Goal: Transaction & Acquisition: Purchase product/service

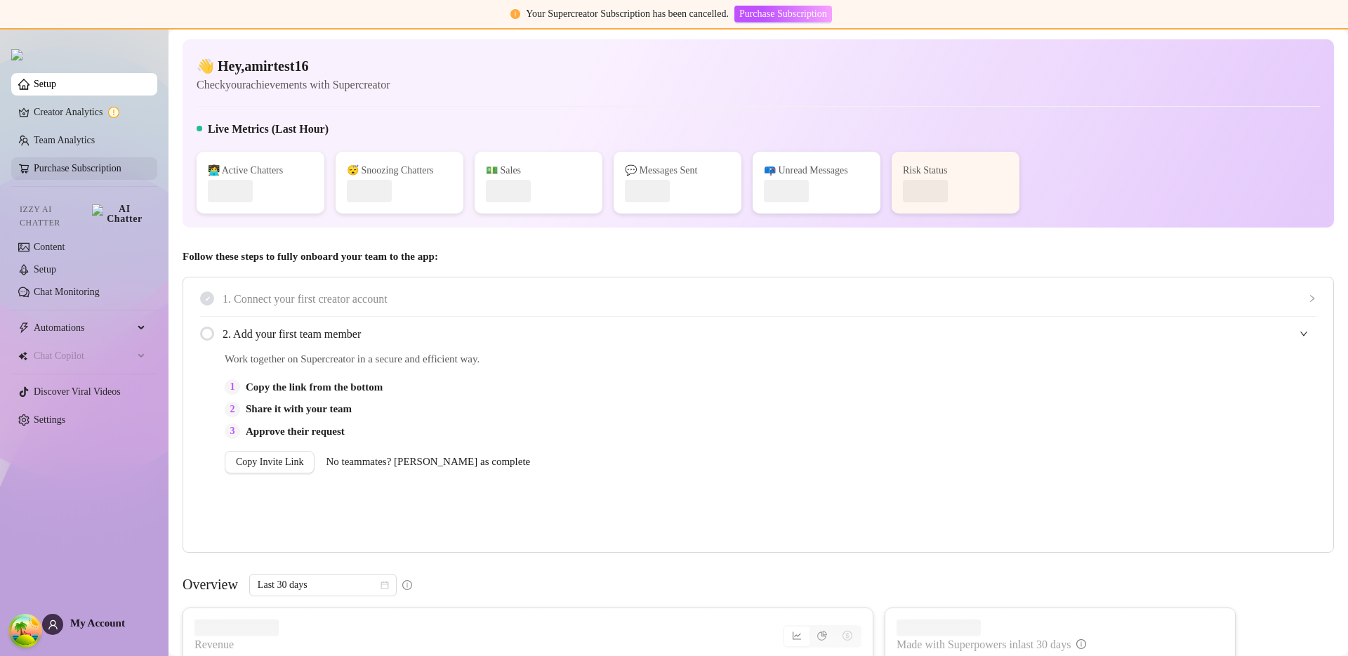
click at [94, 173] on link "Purchase Subscription" at bounding box center [78, 168] width 88 height 11
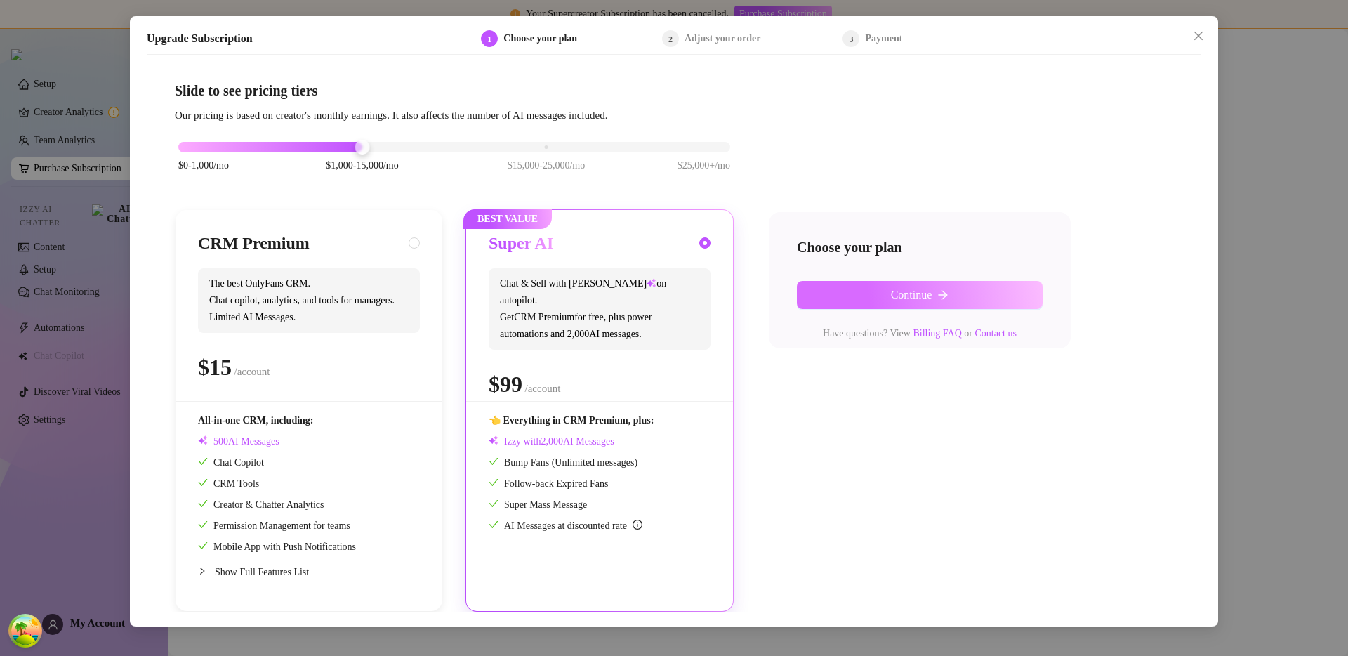
click at [970, 298] on button "Continue" at bounding box center [920, 295] width 246 height 28
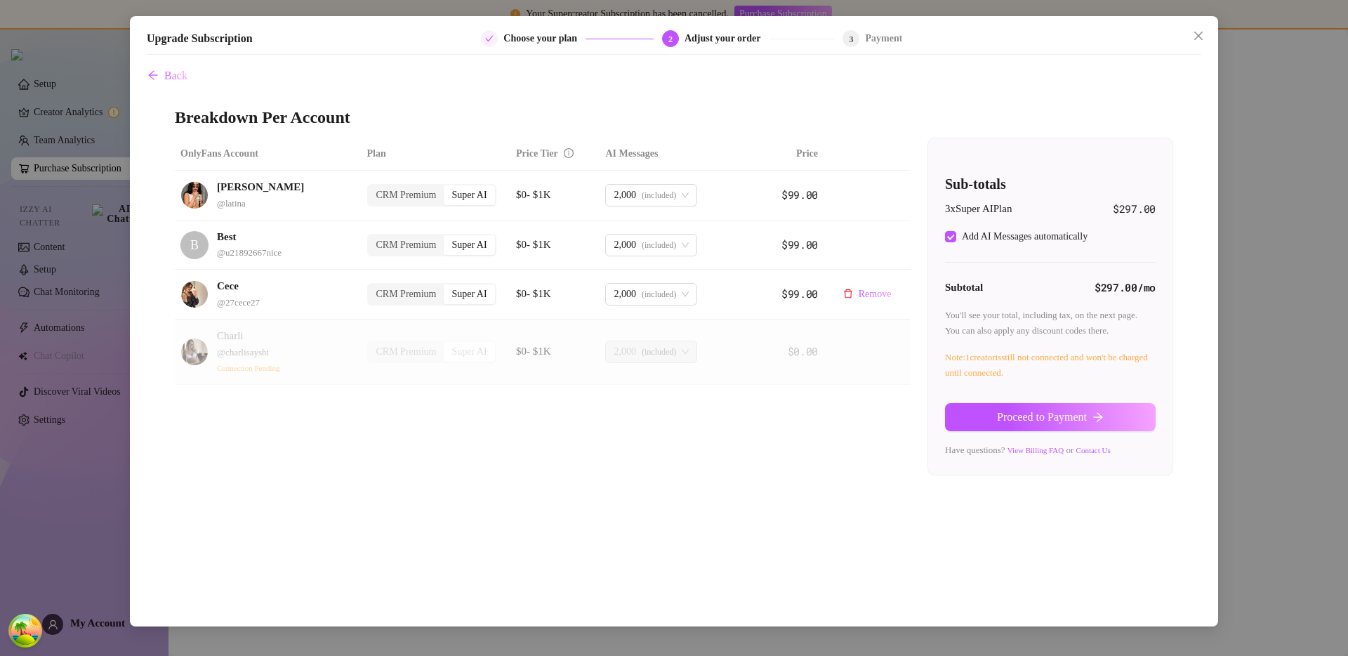
click at [635, 279] on td "2,000 (included)" at bounding box center [674, 295] width 149 height 50
click at [635, 286] on span "2,000" at bounding box center [625, 294] width 22 height 21
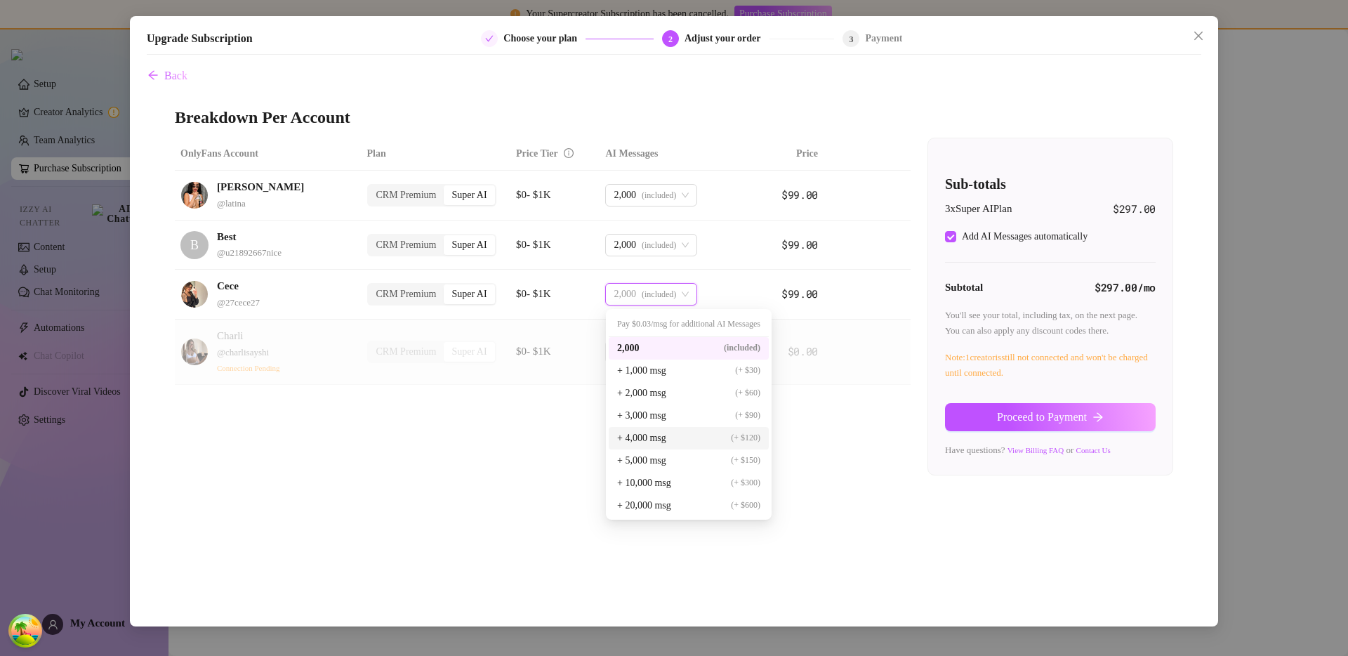
click at [673, 448] on div "+ 4,000 msg (+ $120)" at bounding box center [689, 438] width 160 height 22
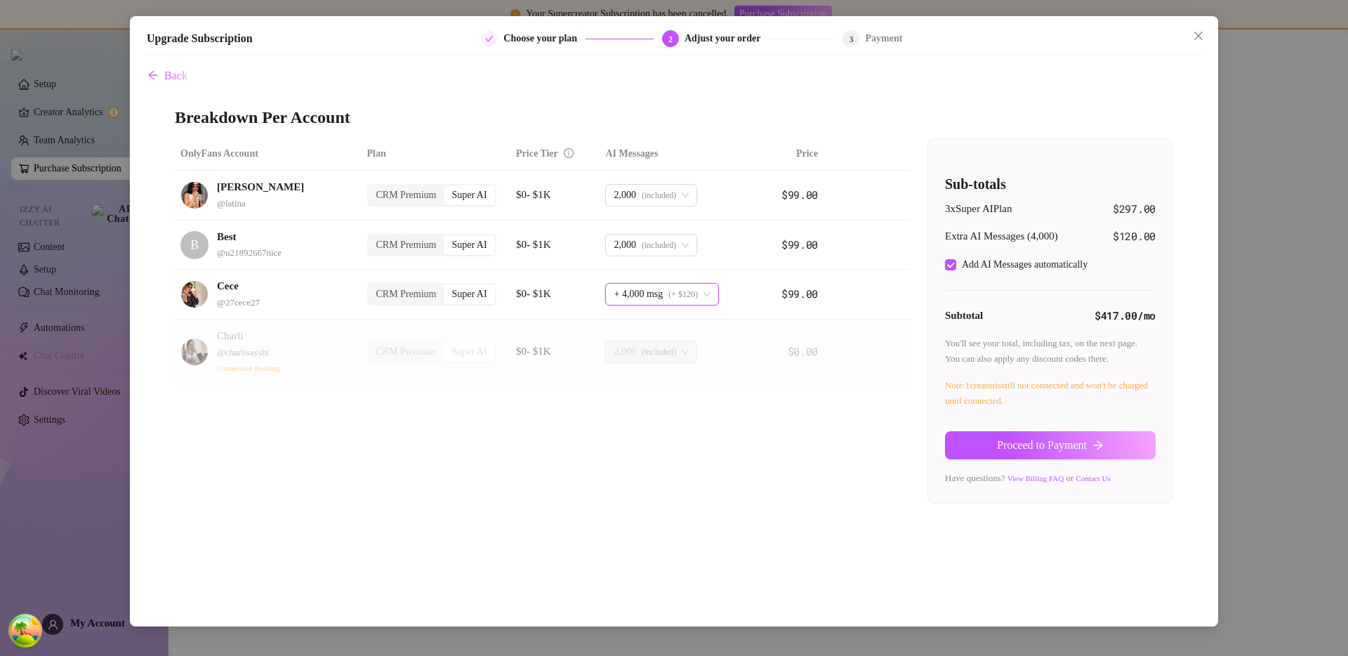
click at [559, 466] on div "OnlyFans Account Plan Price Tier AI Messages Price Carmen @ latina CRM Premium …" at bounding box center [674, 320] width 998 height 365
click at [1020, 447] on span "Proceed to Payment" at bounding box center [1042, 445] width 90 height 13
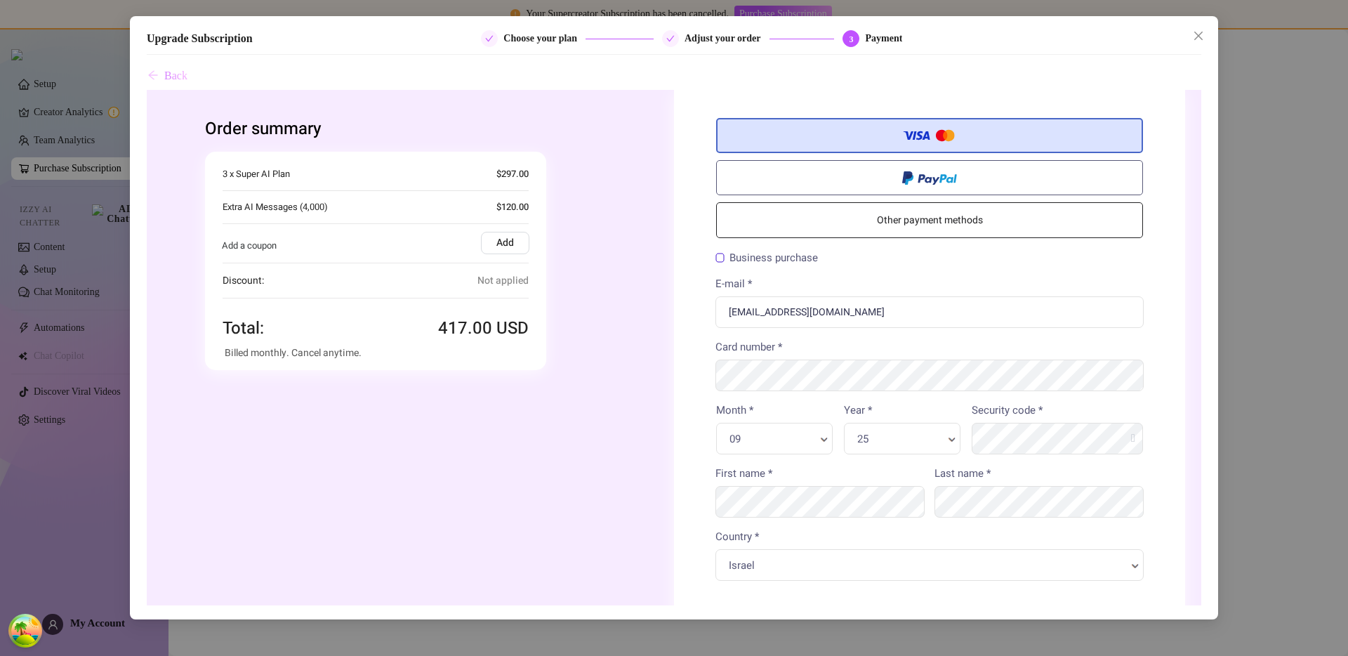
click at [176, 72] on span "Back" at bounding box center [175, 76] width 23 height 13
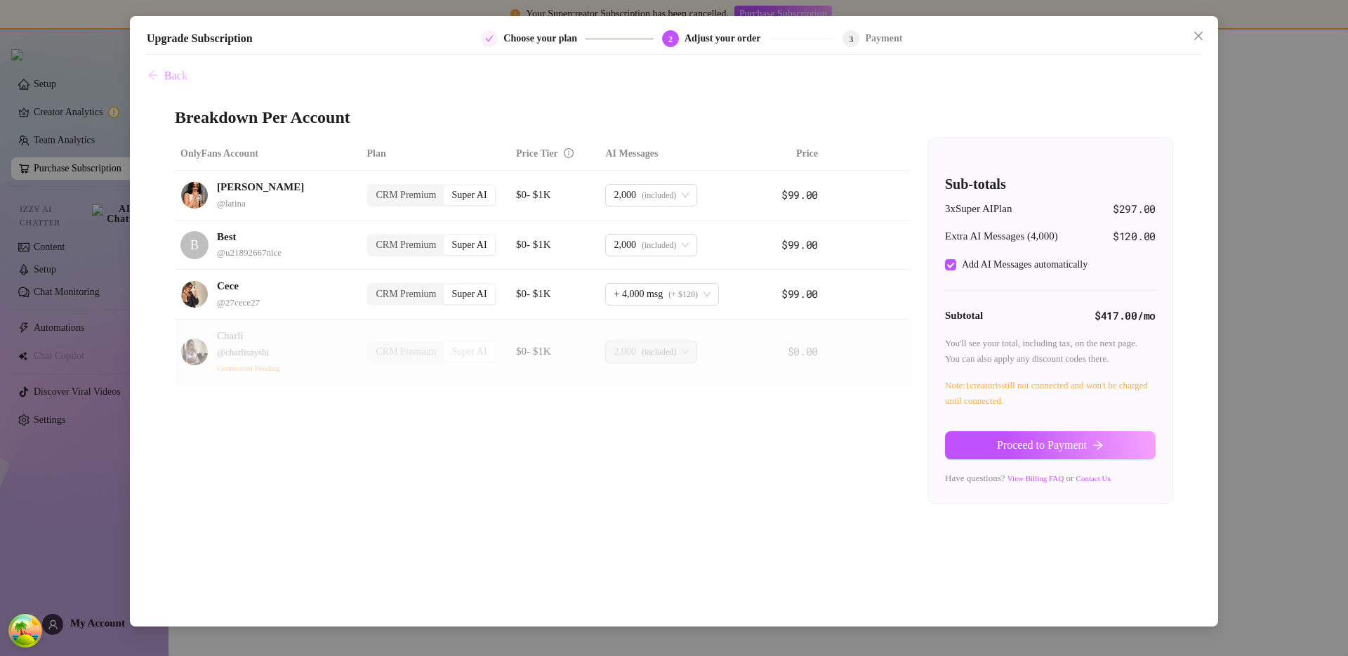
click at [164, 73] on span "Back" at bounding box center [175, 76] width 23 height 13
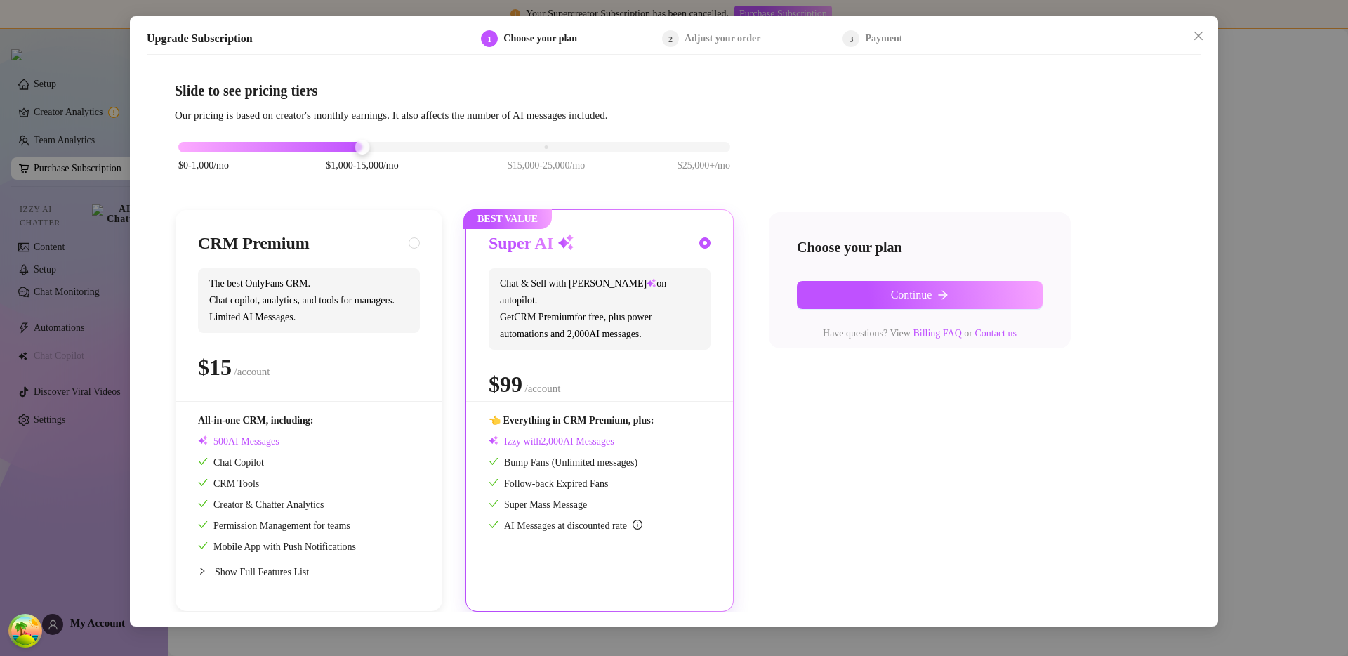
click at [858, 468] on div "$0-1,000/mo $1,000-15,000/mo $15,000-25,000/mo $25,000+/mo CRM Premium The best…" at bounding box center [674, 367] width 998 height 487
click at [423, 350] on div "CRM Premium The best OnlyFans CRM. Chat copilot, analytics, and tools for manag…" at bounding box center [309, 410] width 267 height 401
radio input "true"
radio input "false"
click at [584, 329] on span "0" at bounding box center [581, 335] width 5 height 13
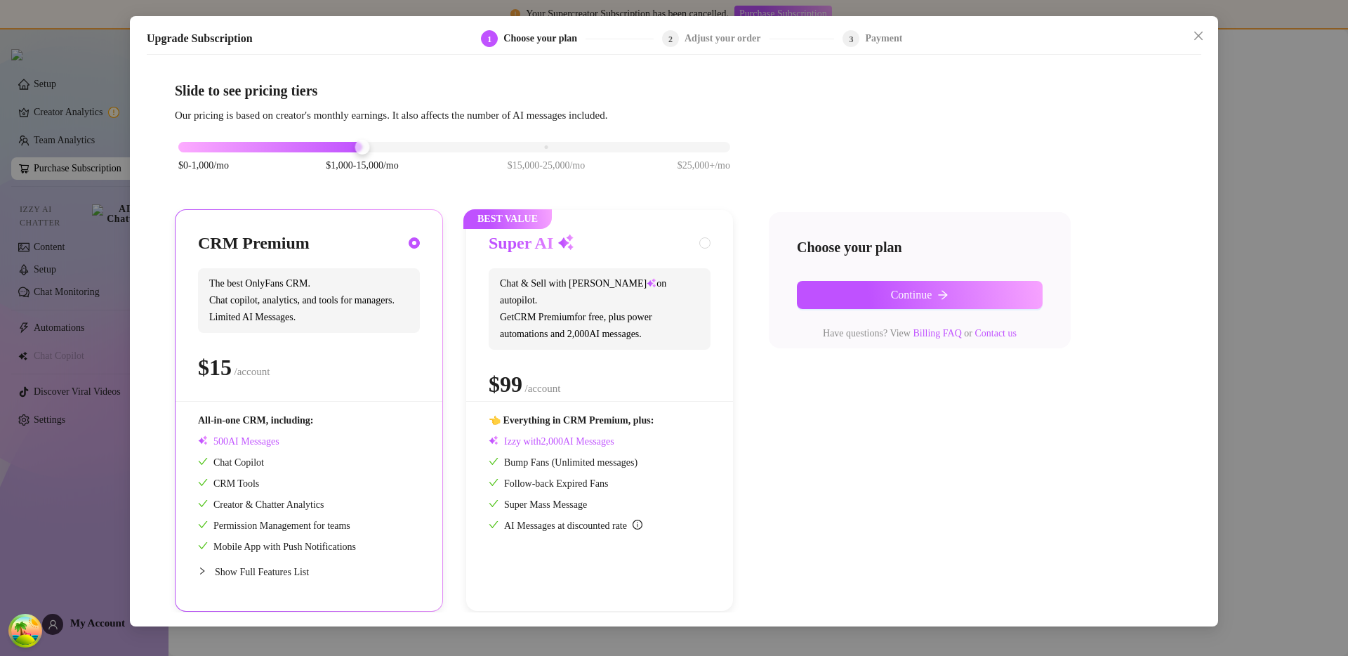
radio input "false"
radio input "true"
click at [290, 562] on div "Show Full Features List" at bounding box center [309, 572] width 222 height 34
radio input "true"
radio input "false"
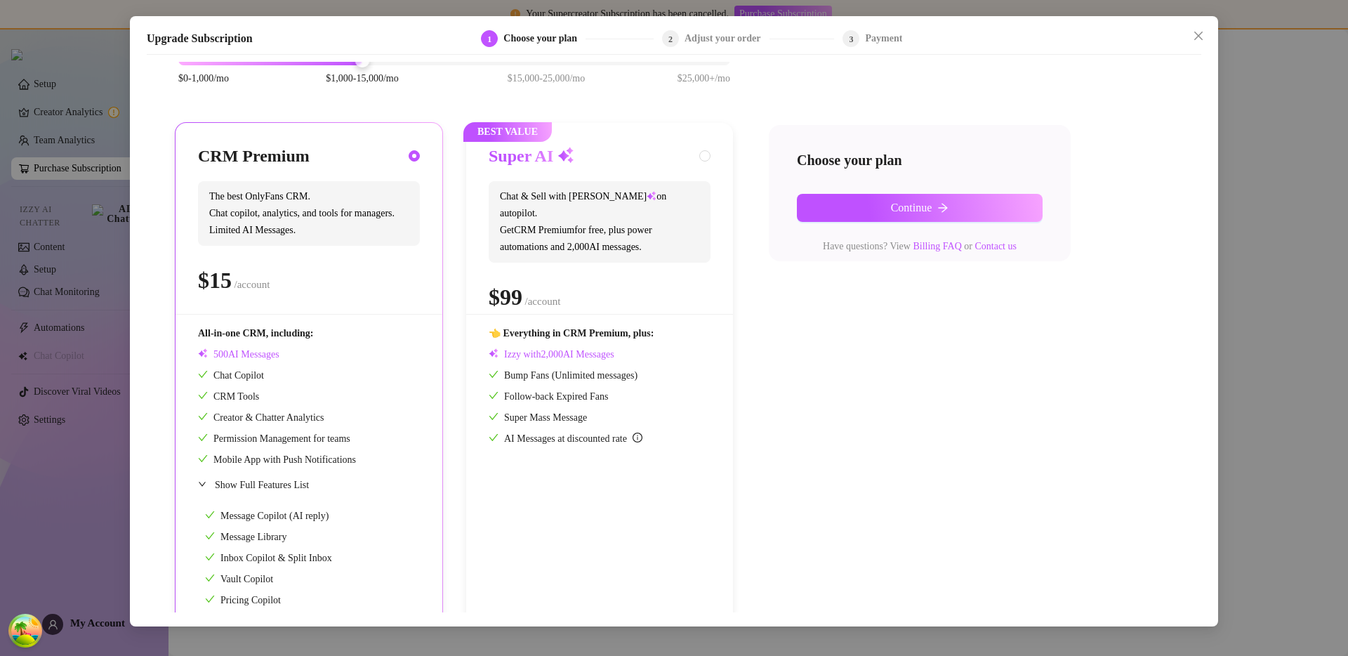
scroll to position [196, 0]
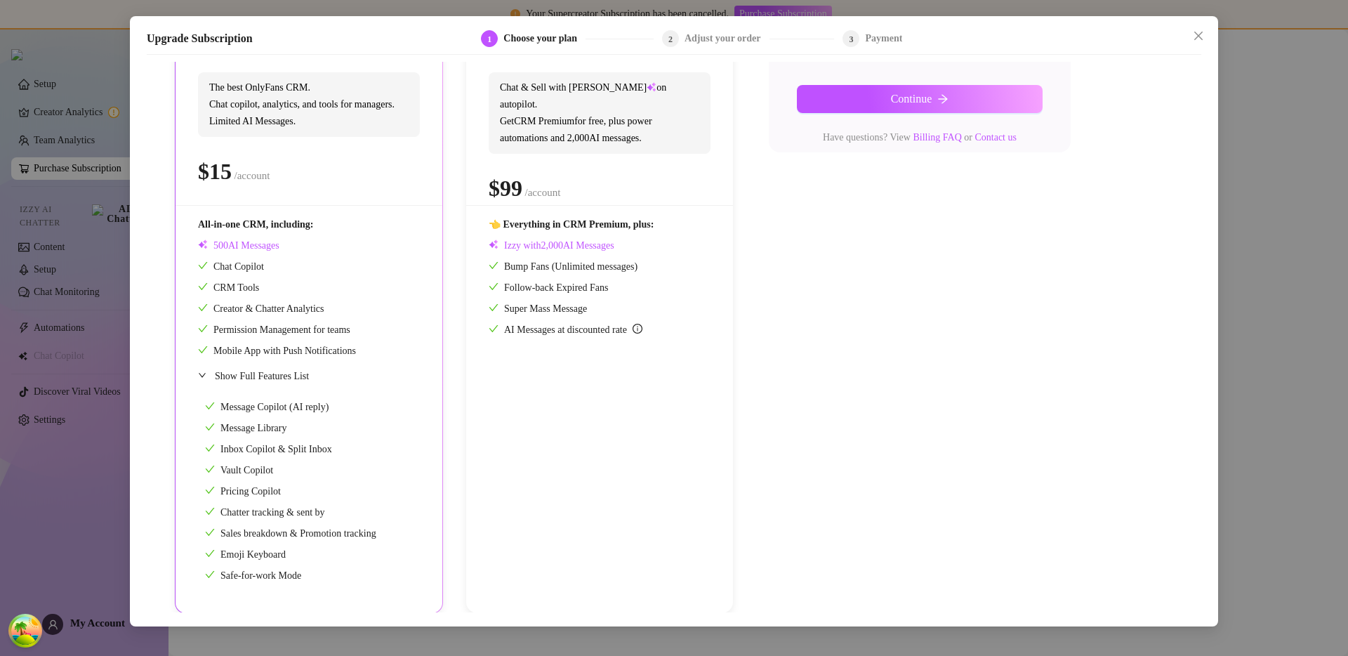
click at [282, 379] on span "Show Full Features List" at bounding box center [262, 376] width 94 height 11
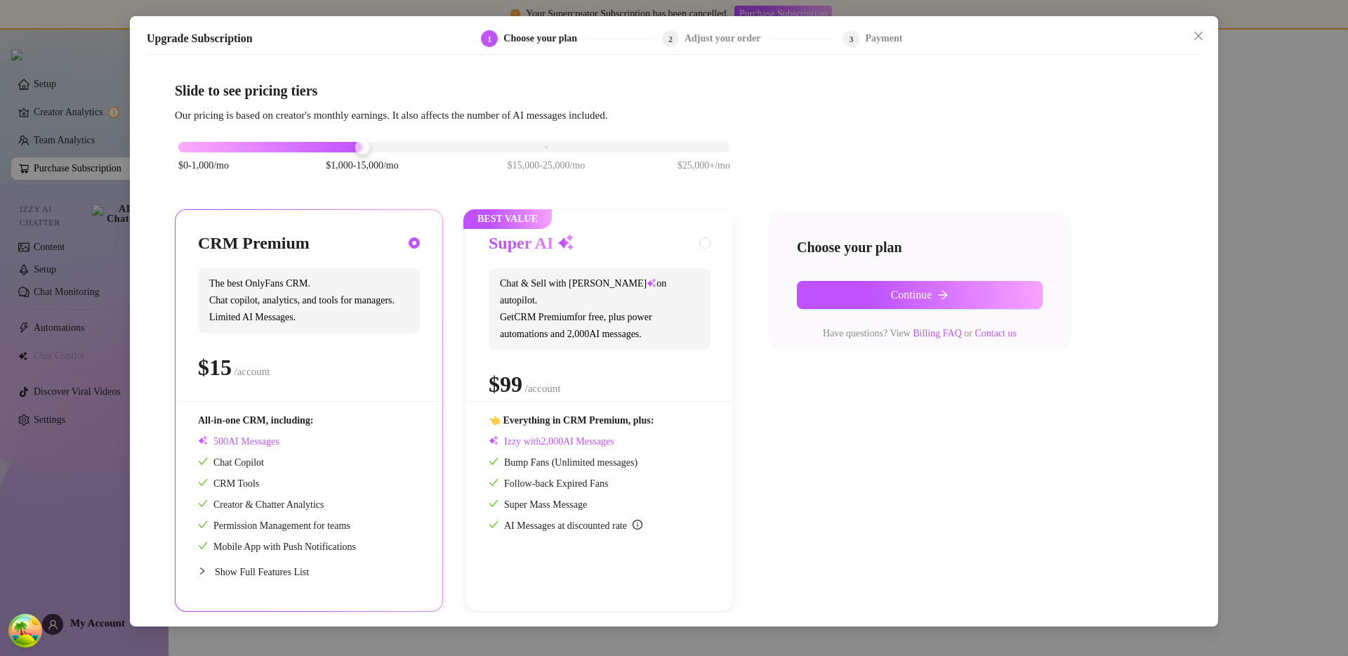
scroll to position [0, 0]
click at [803, 499] on div "$0-1,000/mo $1,000-15,000/mo $15,000-25,000/mo $25,000+/mo CRM Premium The best…" at bounding box center [674, 367] width 998 height 487
click at [564, 145] on div at bounding box center [454, 147] width 552 height 11
click at [340, 142] on div at bounding box center [362, 147] width 368 height 11
click at [838, 427] on div "$0-1,000/mo $1,000-15,000/mo $15,000-25,000/mo $25,000+/mo CRM Premium The best…" at bounding box center [674, 367] width 998 height 487
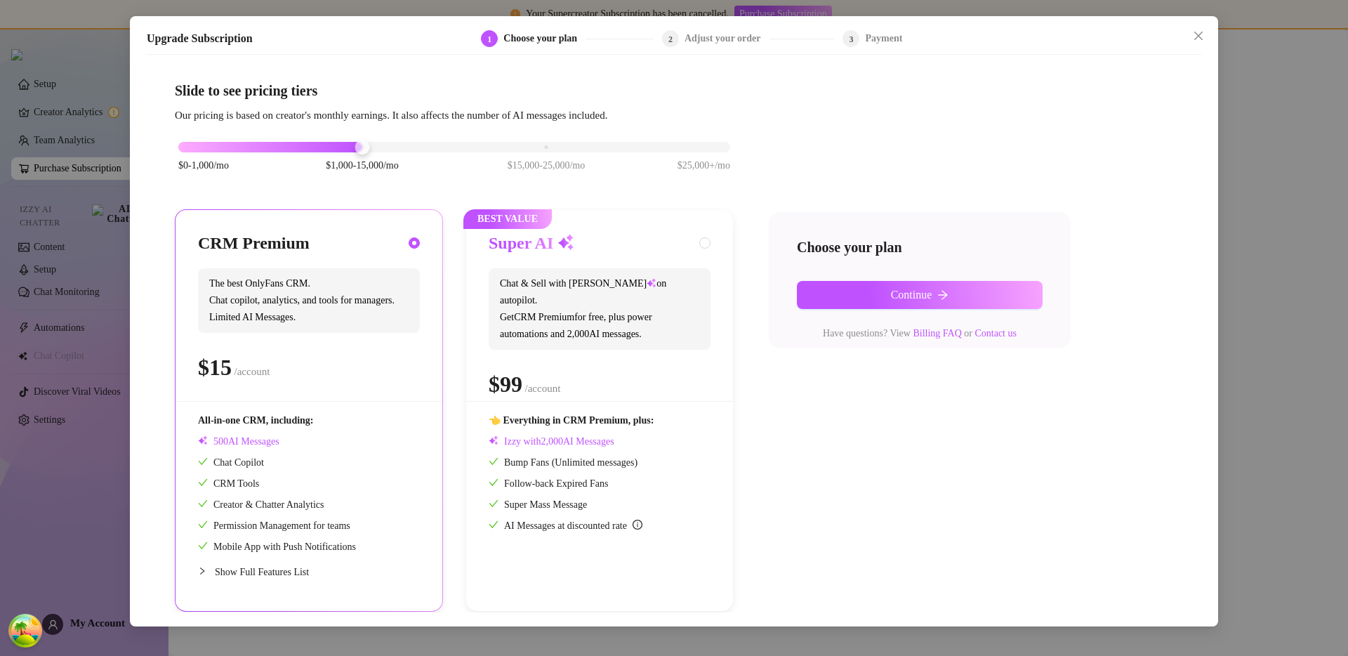
click at [637, 342] on div "Super AI Chat & Sell with Izzy on autopilot. Get CRM Premium for free, plus pow…" at bounding box center [600, 316] width 222 height 169
radio input "false"
radio input "true"
click at [370, 362] on div "$ /account" at bounding box center [309, 367] width 222 height 35
radio input "true"
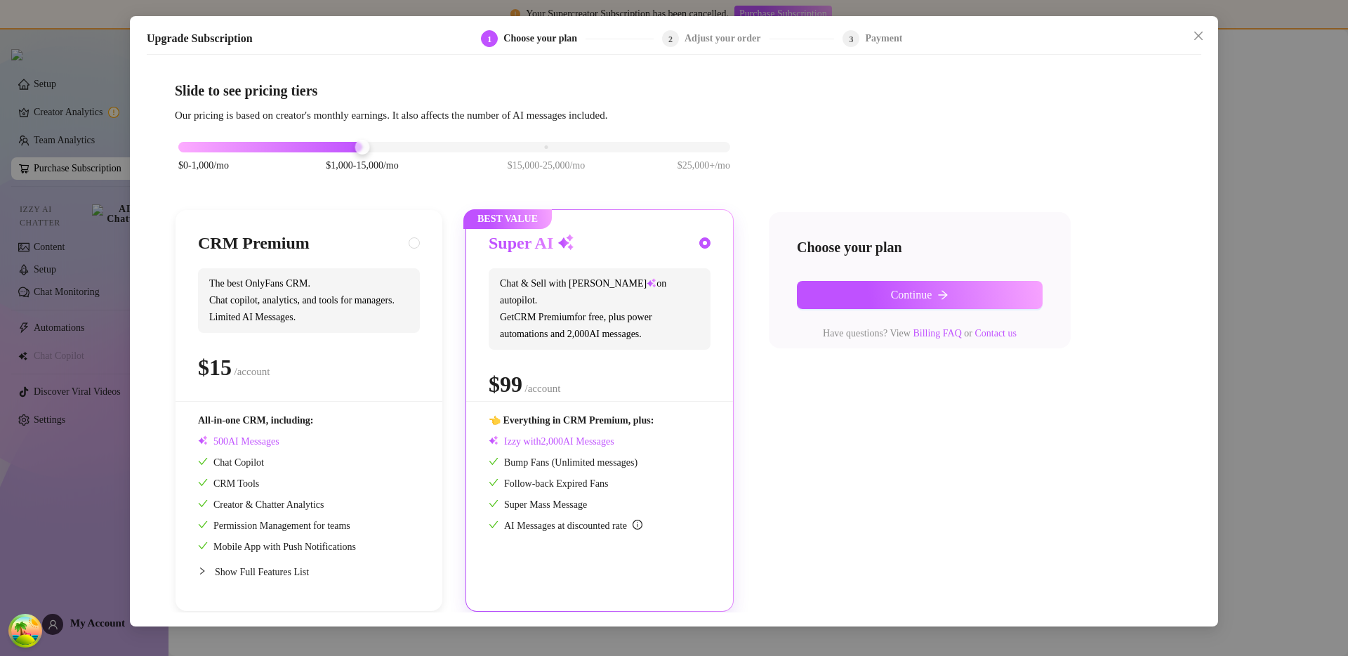
radio input "false"
click at [650, 366] on div "$ /account" at bounding box center [600, 383] width 222 height 35
radio input "false"
radio input "true"
click at [211, 153] on div "$0-1,000/mo $1,000-15,000/mo $15,000-25,000/mo $25,000+/mo" at bounding box center [454, 163] width 559 height 79
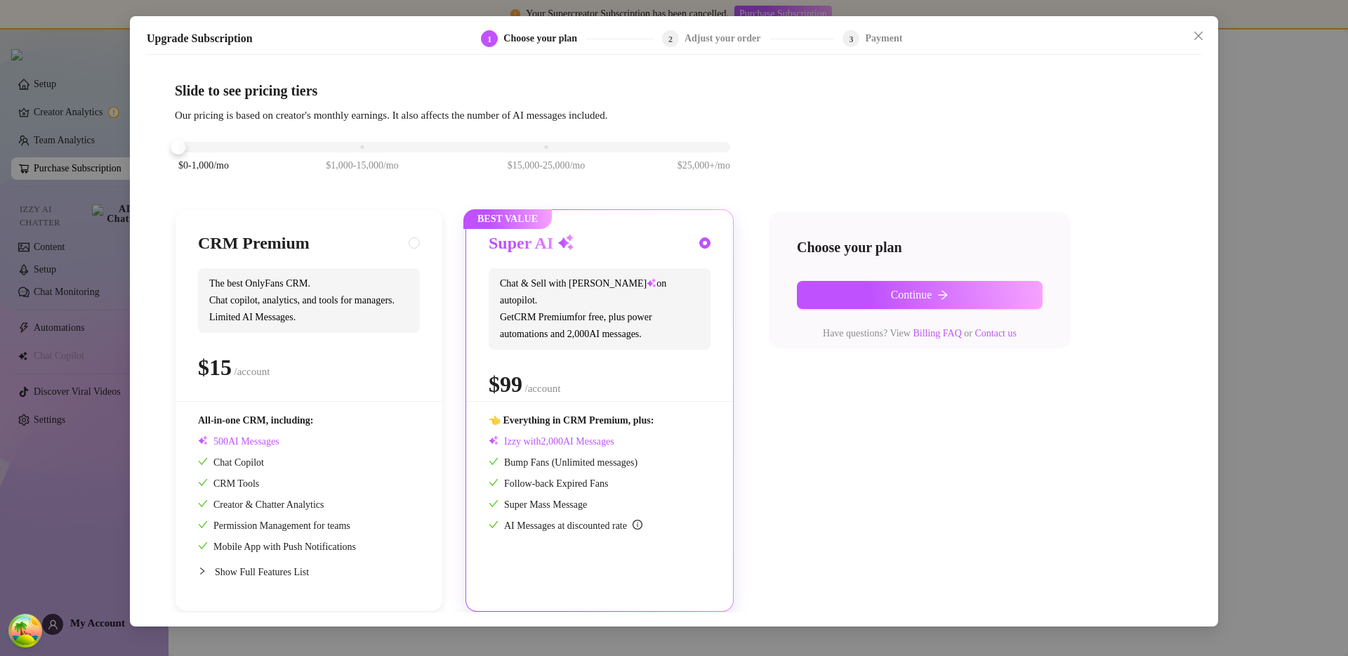
click at [197, 147] on div "$0-1,000/mo $1,000-15,000/mo $15,000-25,000/mo $25,000+/mo" at bounding box center [454, 143] width 552 height 8
click at [368, 154] on div "$0-1,000/mo $1,000-15,000/mo $15,000-25,000/mo $25,000+/mo" at bounding box center [454, 163] width 559 height 79
click at [368, 147] on div "$0-1,000/mo $1,000-15,000/mo $15,000-25,000/mo $25,000+/mo" at bounding box center [454, 143] width 552 height 8
